Goal: Communication & Community: Answer question/provide support

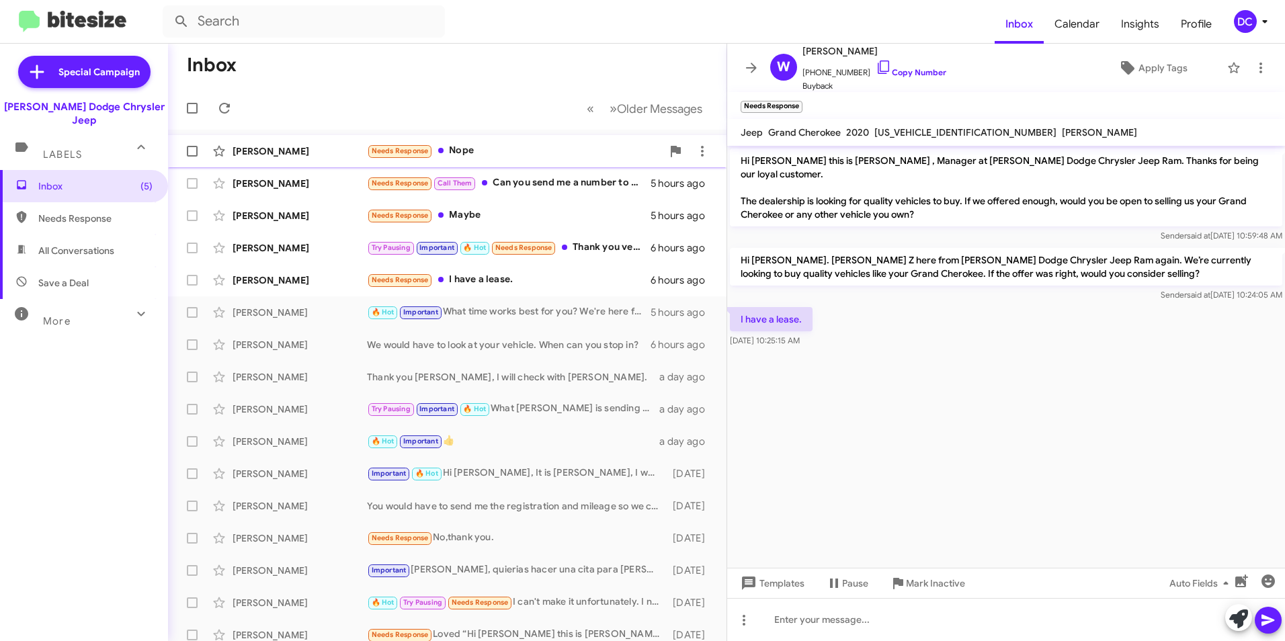
click at [527, 155] on div "Needs Response Nope" at bounding box center [514, 150] width 295 height 15
click at [528, 179] on div "Needs Response Call Them Can you send me a number to call you at?" at bounding box center [514, 182] width 295 height 15
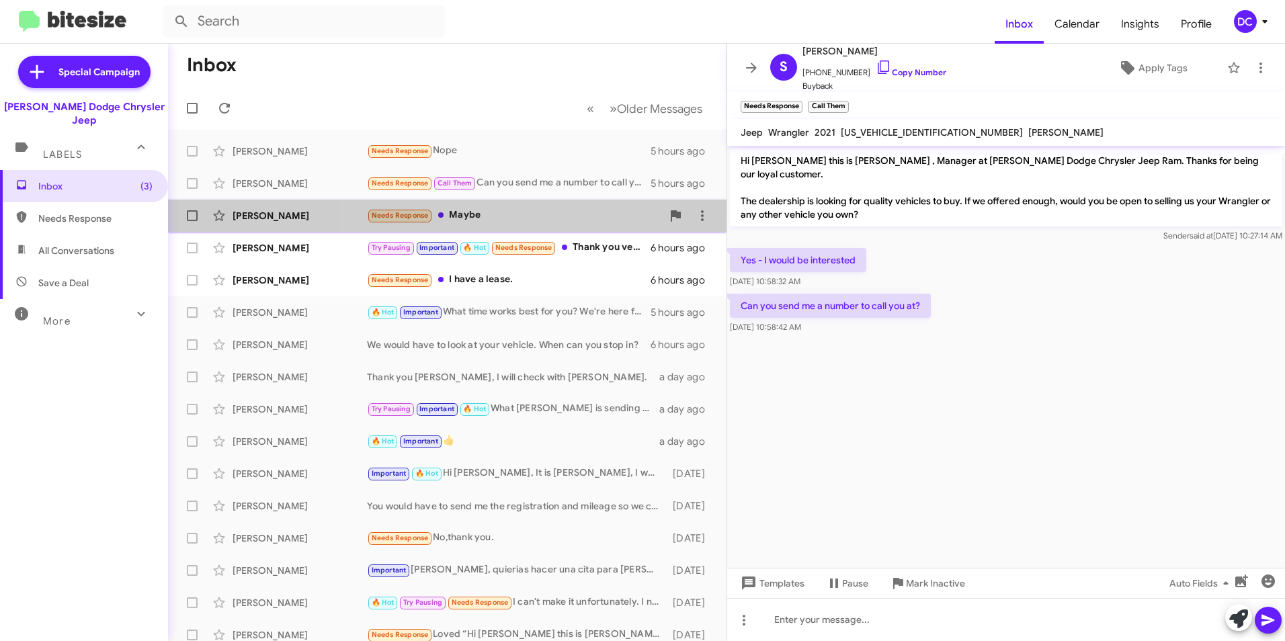
click at [524, 215] on div "Needs Response Maybe" at bounding box center [514, 215] width 295 height 15
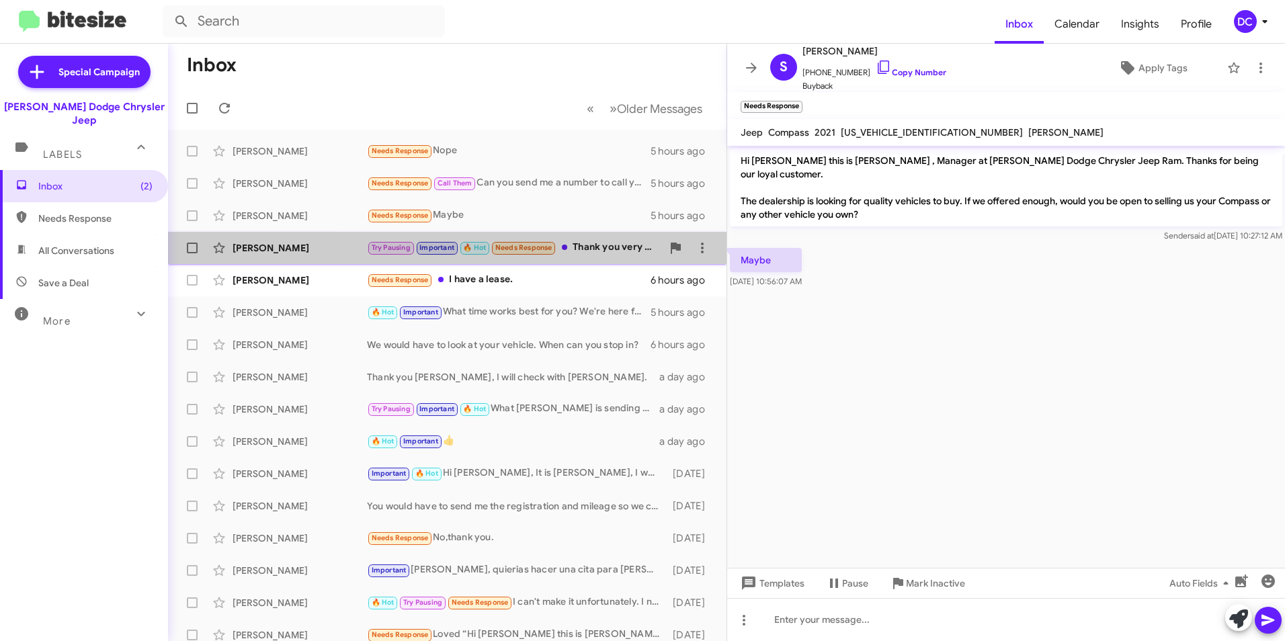
click at [604, 245] on div "Try Pausing Important 🔥 Hot Needs Response Thank you very much" at bounding box center [514, 247] width 295 height 15
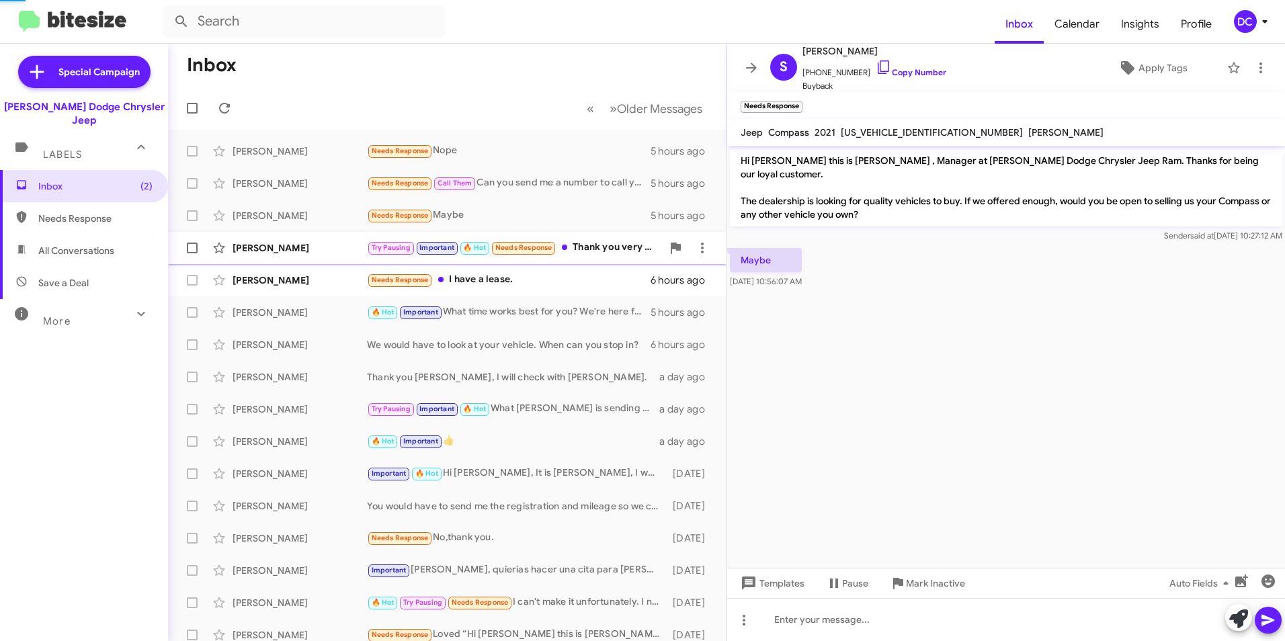
scroll to position [114, 0]
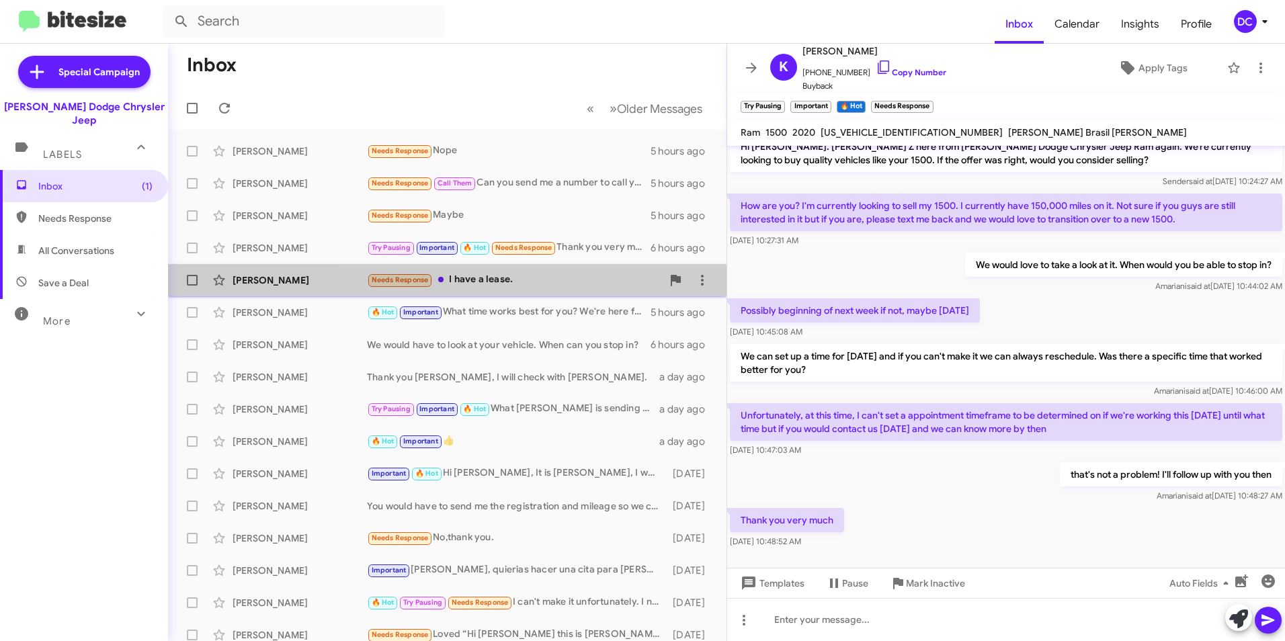
click at [540, 280] on div "Needs Response I have a lease." at bounding box center [514, 279] width 295 height 15
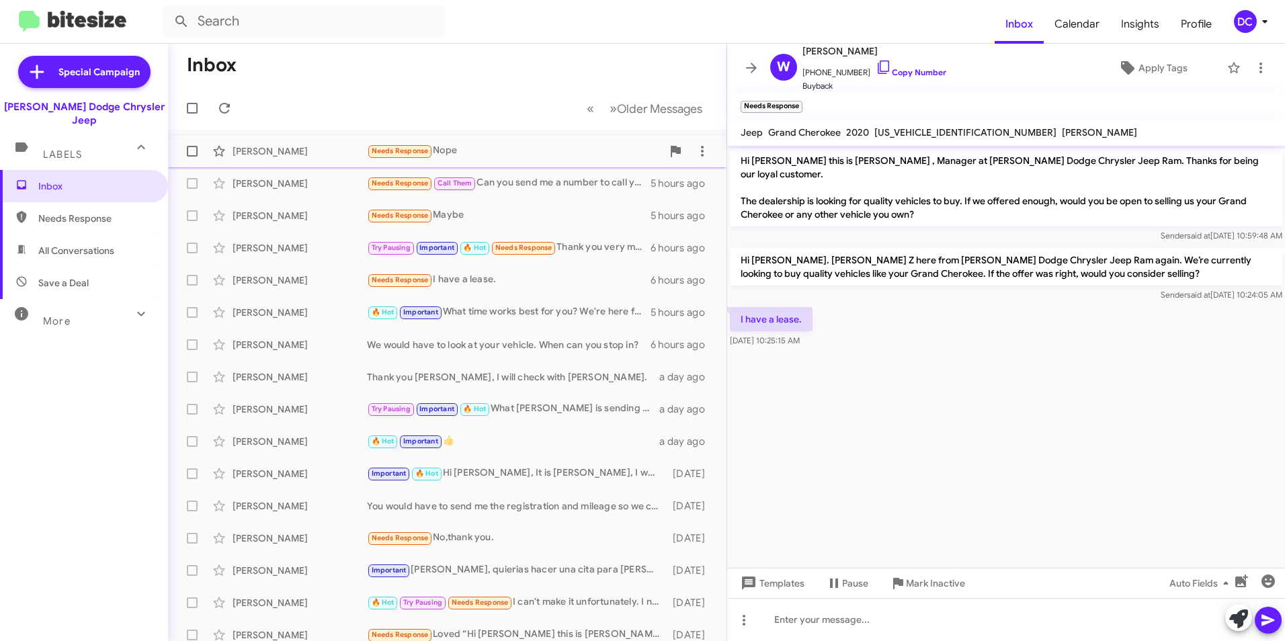
click at [487, 147] on div "Needs Response Nope" at bounding box center [514, 150] width 295 height 15
